Goal: Navigation & Orientation: Find specific page/section

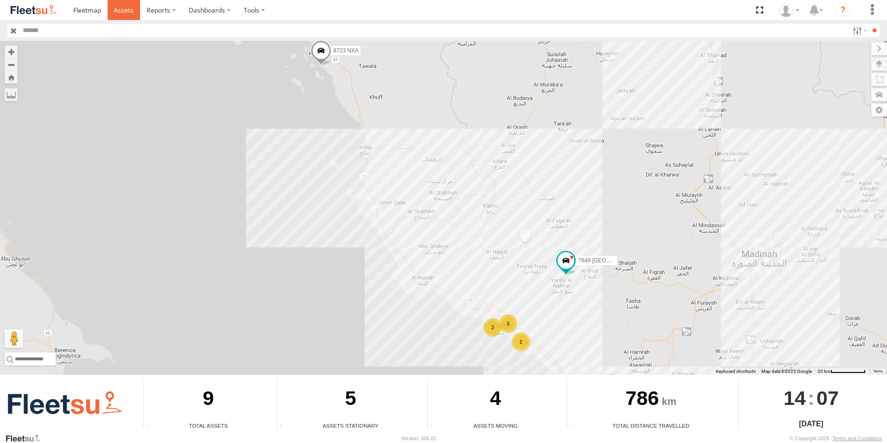
click at [128, 15] on link at bounding box center [124, 10] width 33 height 20
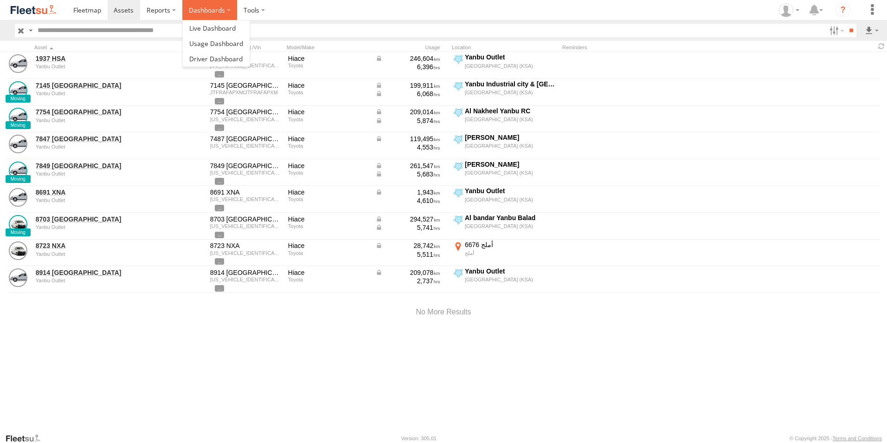
click at [195, 10] on label "Dashboards" at bounding box center [209, 10] width 55 height 20
click at [123, 11] on span at bounding box center [124, 10] width 20 height 9
